Goal: Navigation & Orientation: Find specific page/section

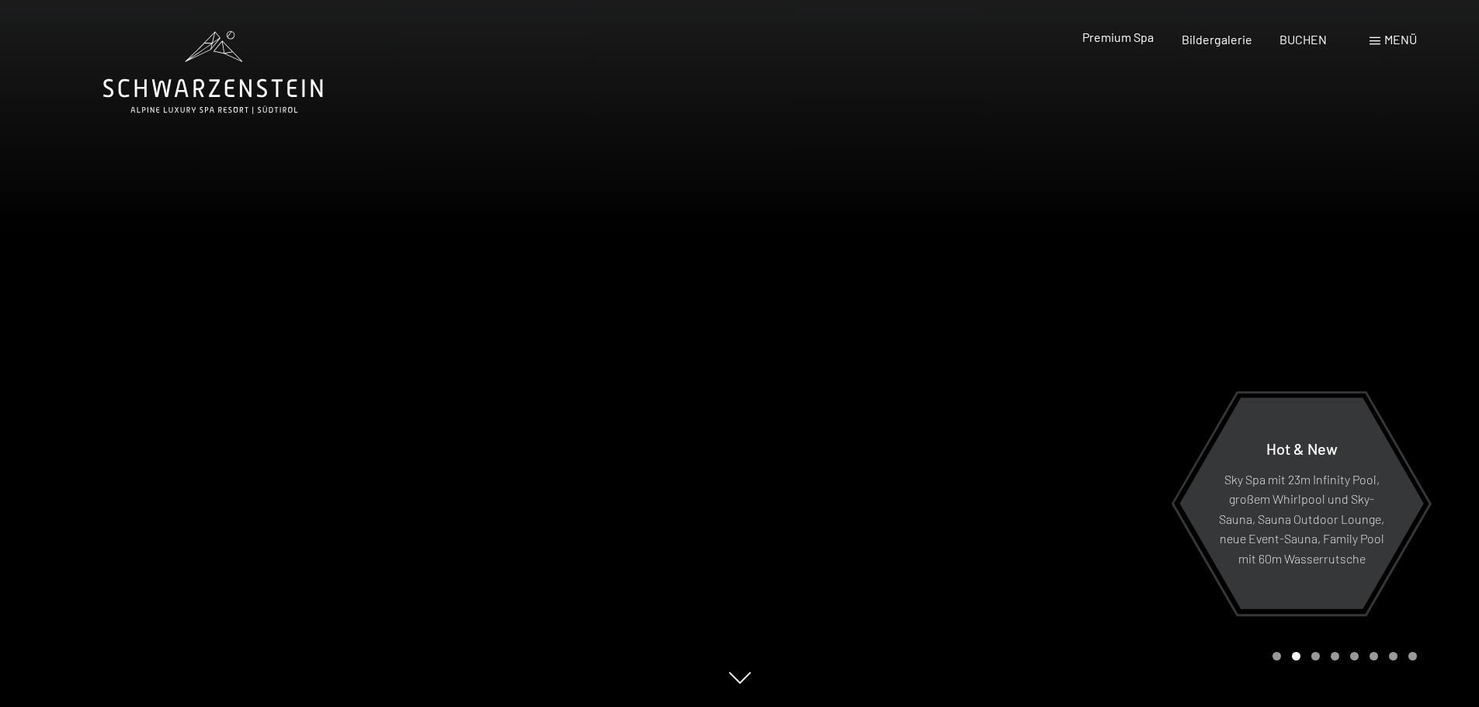
click at [1117, 40] on span "Premium Spa" at bounding box center [1117, 37] width 71 height 15
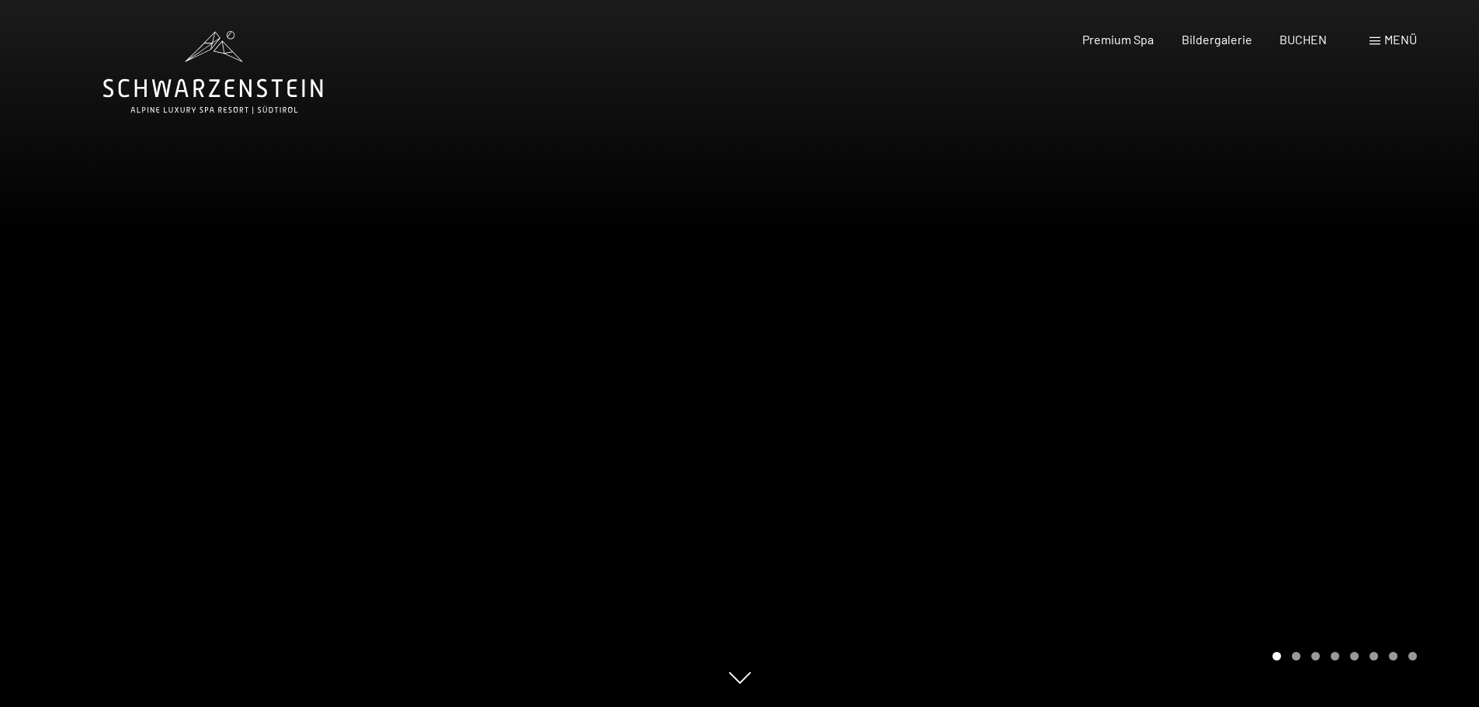
click at [1134, 412] on div at bounding box center [1110, 353] width 740 height 707
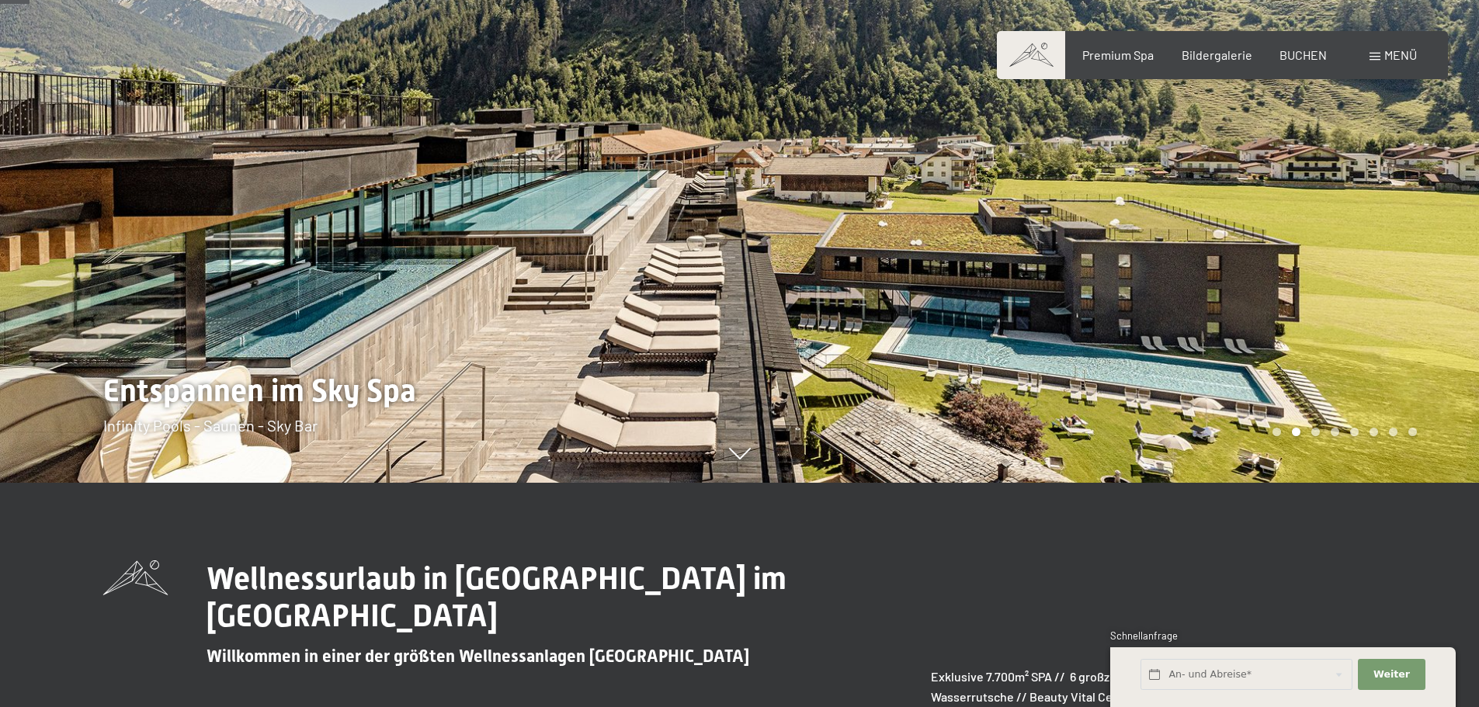
scroll to position [233, 0]
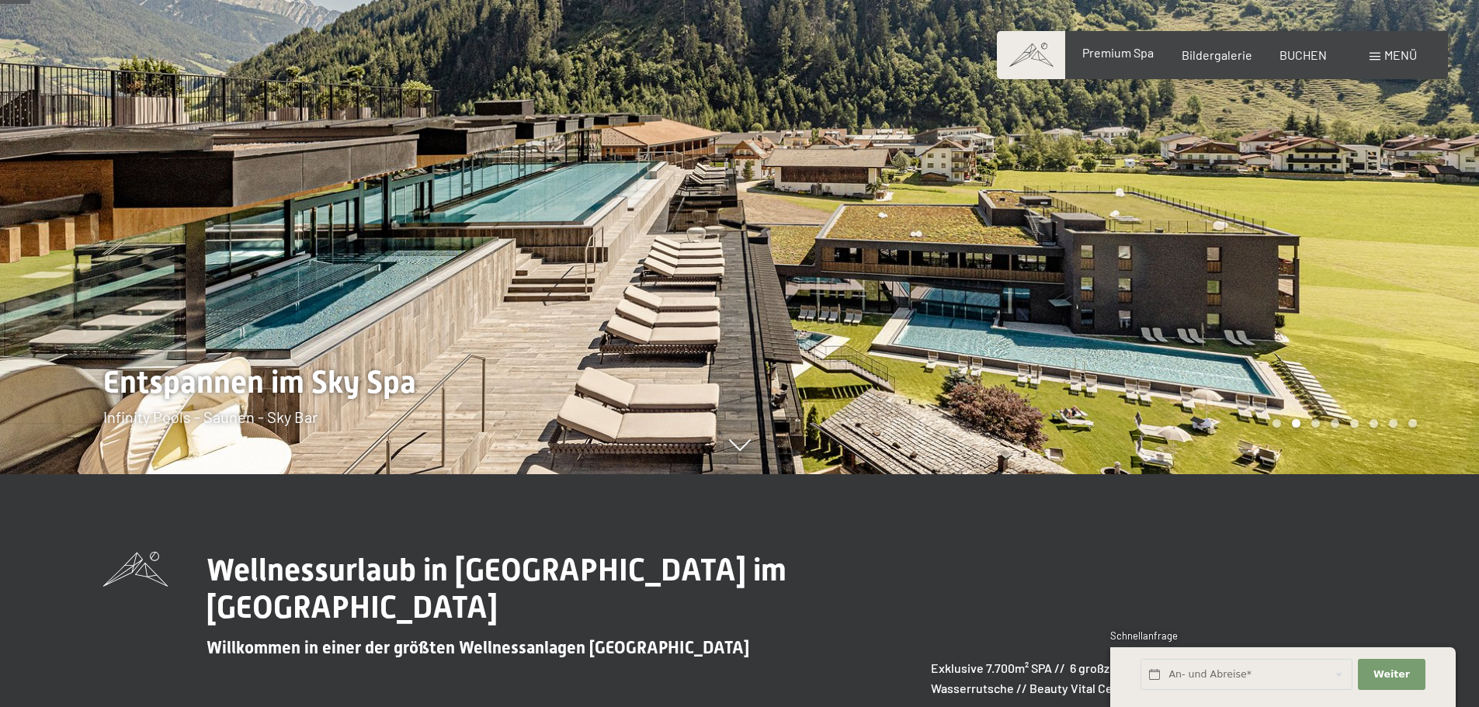
click at [1128, 51] on span "Premium Spa" at bounding box center [1117, 52] width 71 height 15
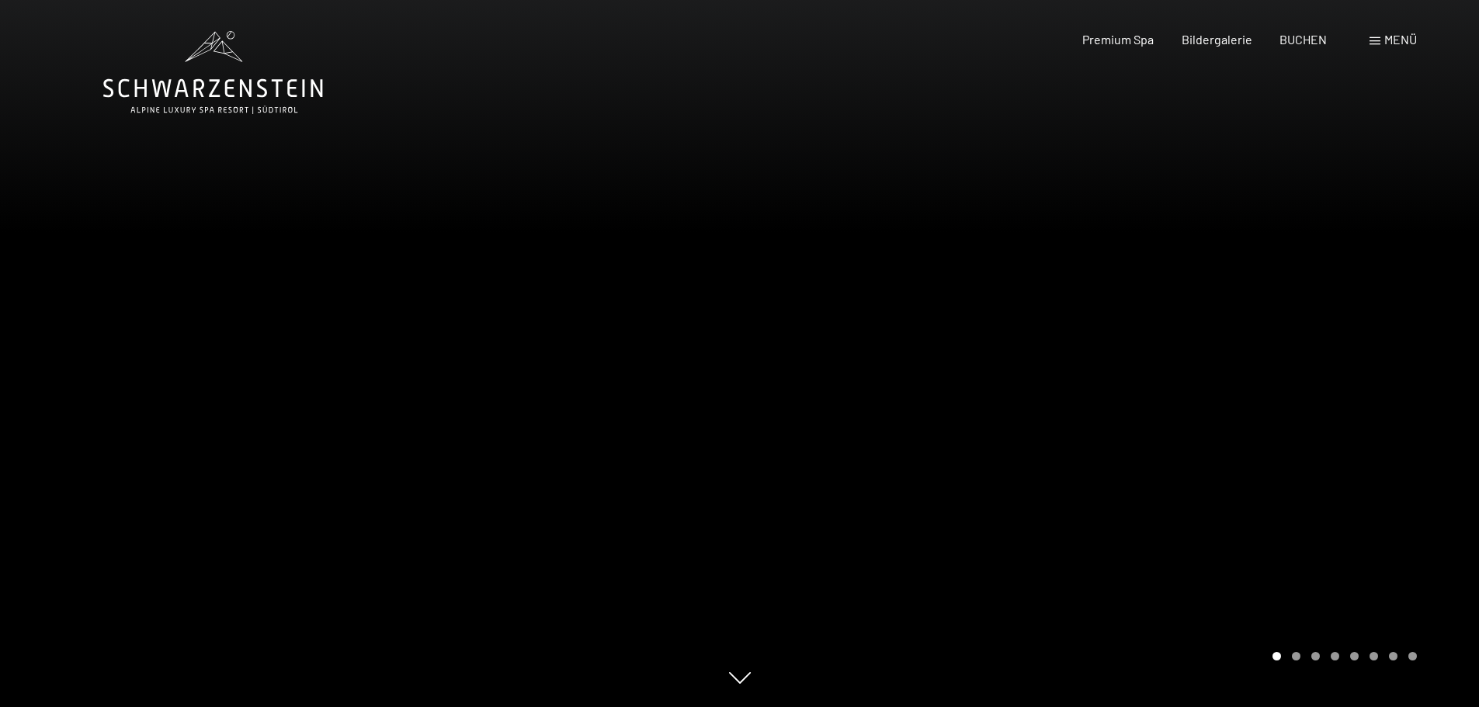
click at [1199, 38] on span "Bildergalerie" at bounding box center [1217, 39] width 71 height 15
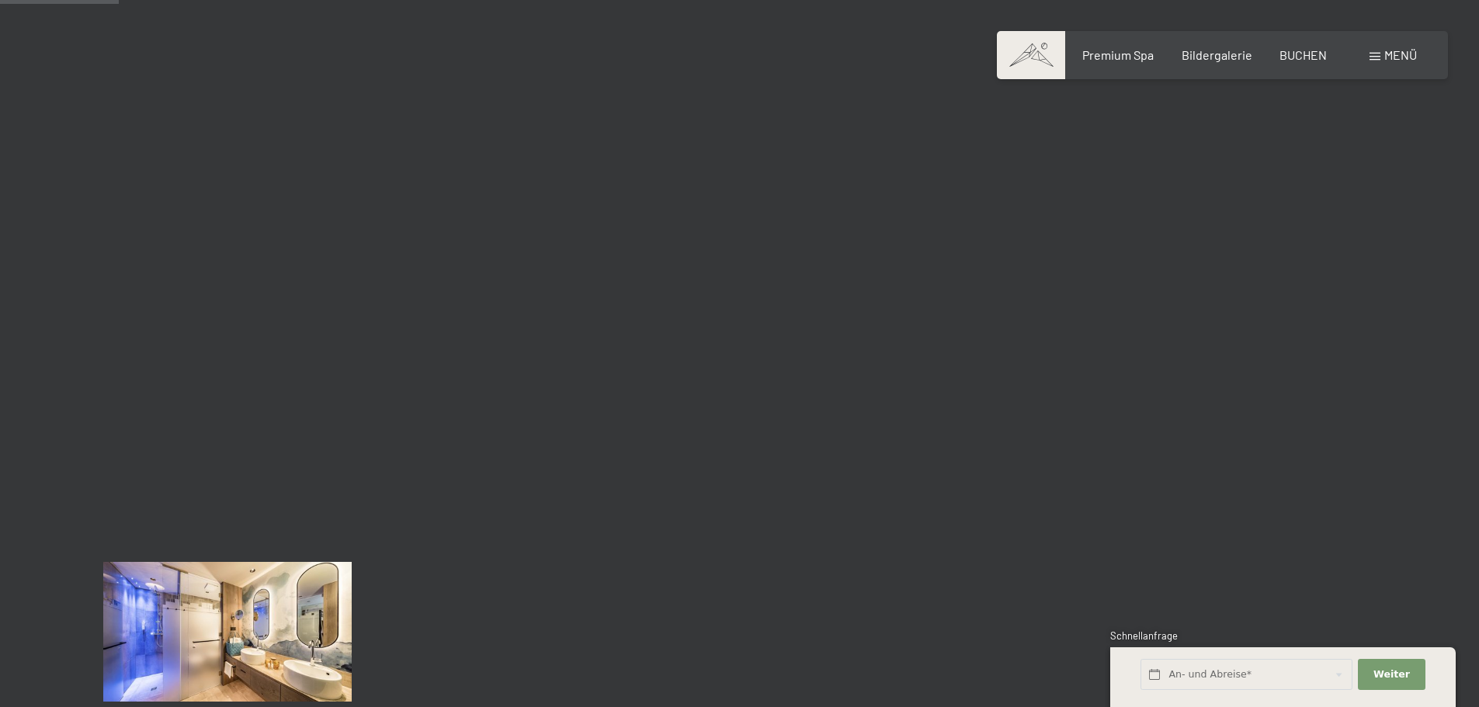
scroll to position [1863, 0]
